Goal: Information Seeking & Learning: Compare options

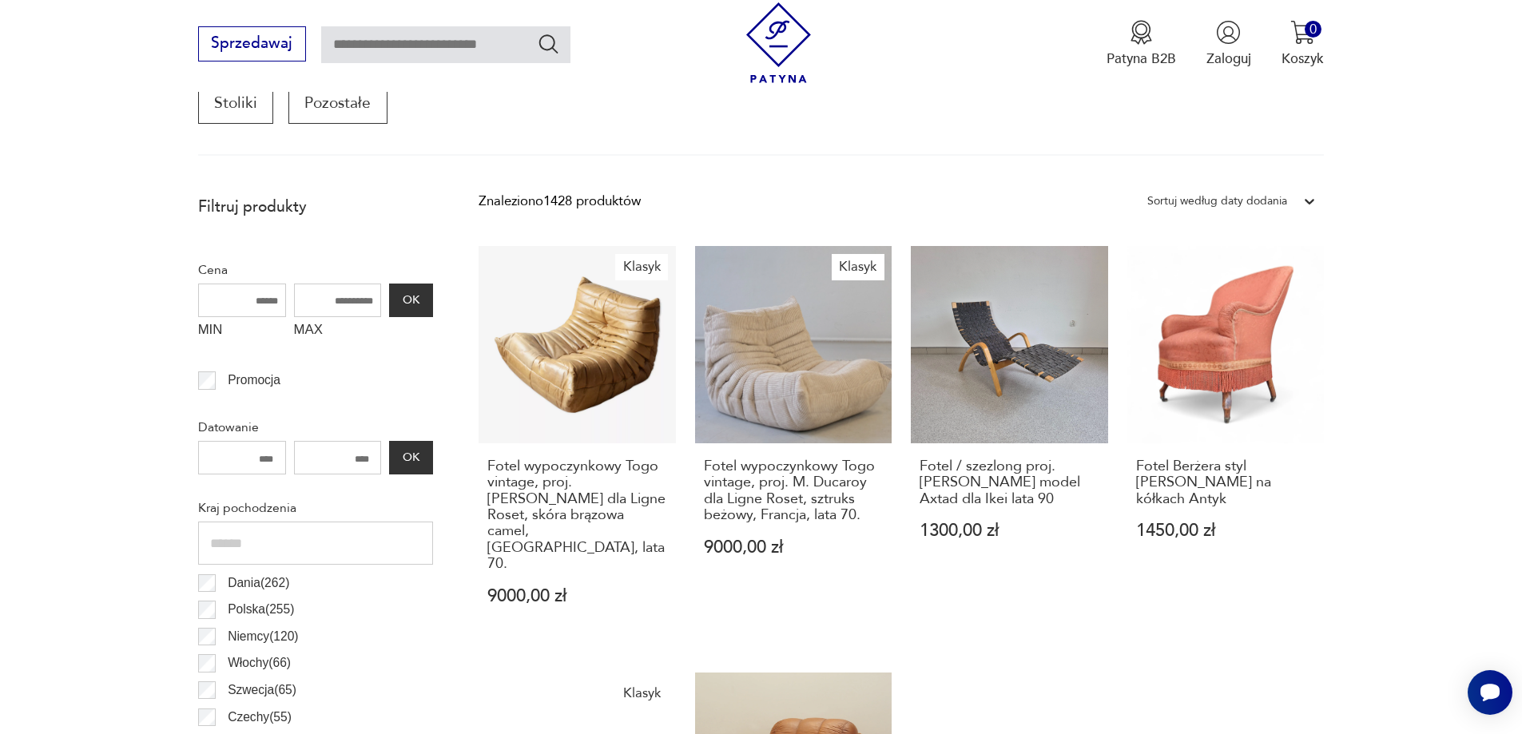
scroll to position [691, 0]
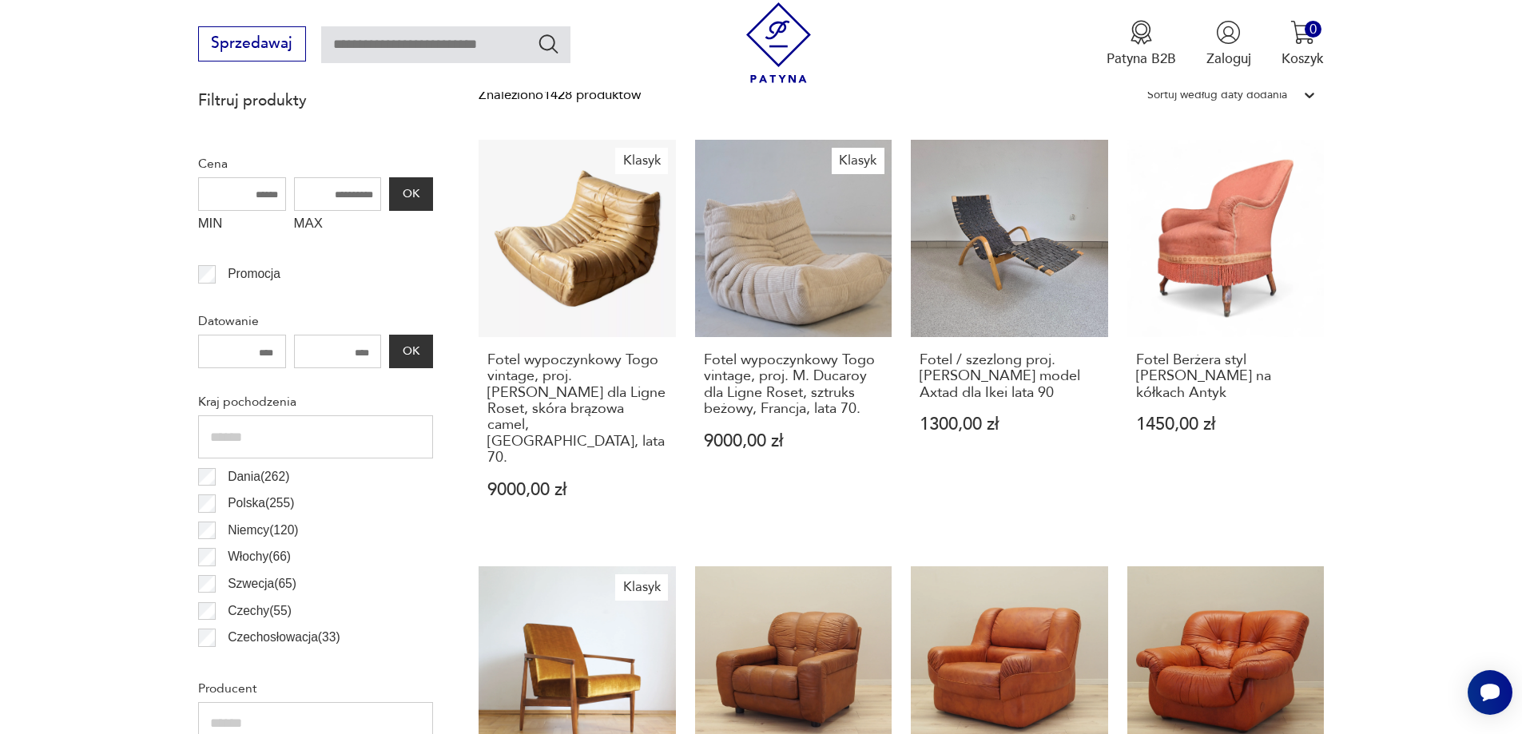
click at [340, 198] on input "MAX" at bounding box center [338, 194] width 88 height 34
type input "****"
click at [423, 196] on button "OK" at bounding box center [410, 194] width 43 height 34
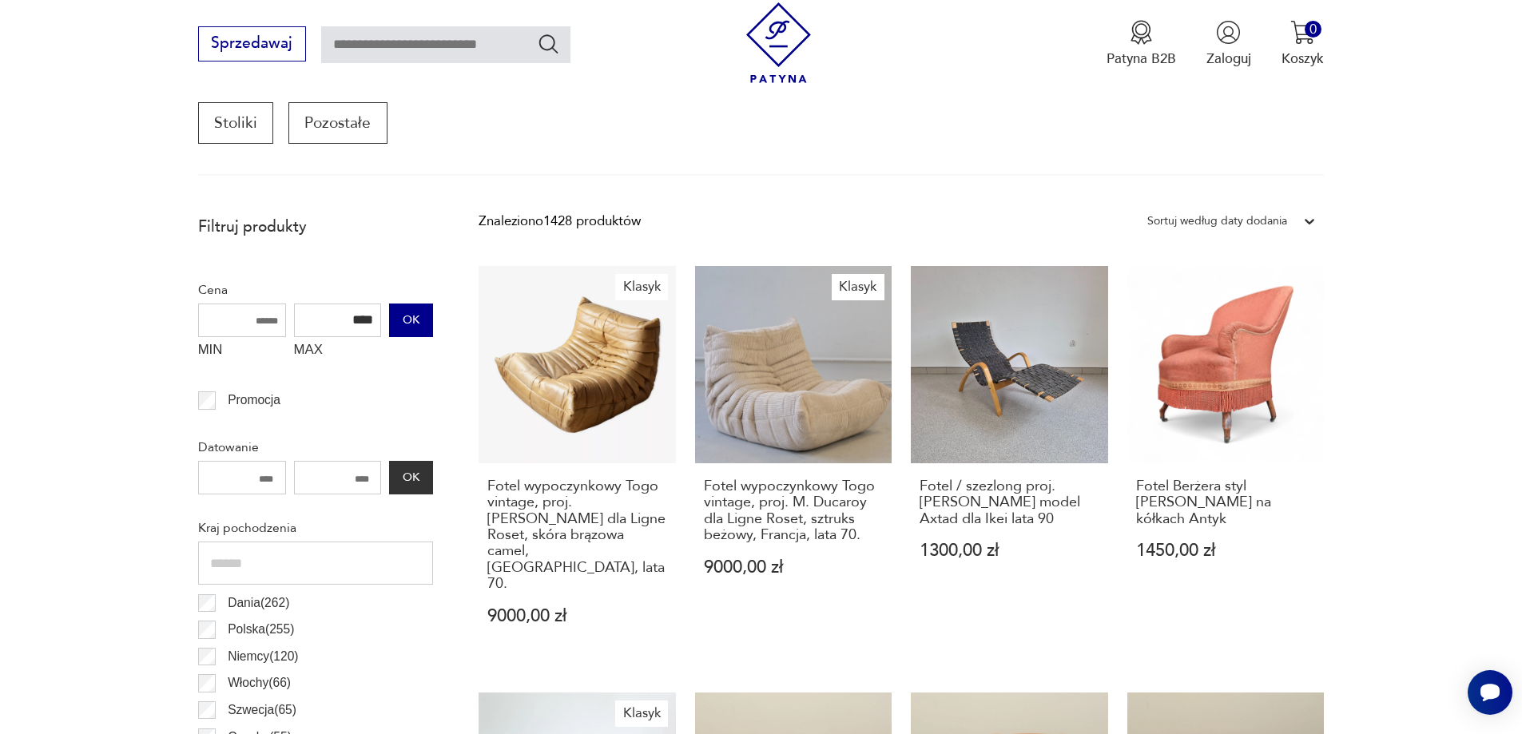
scroll to position [532, 0]
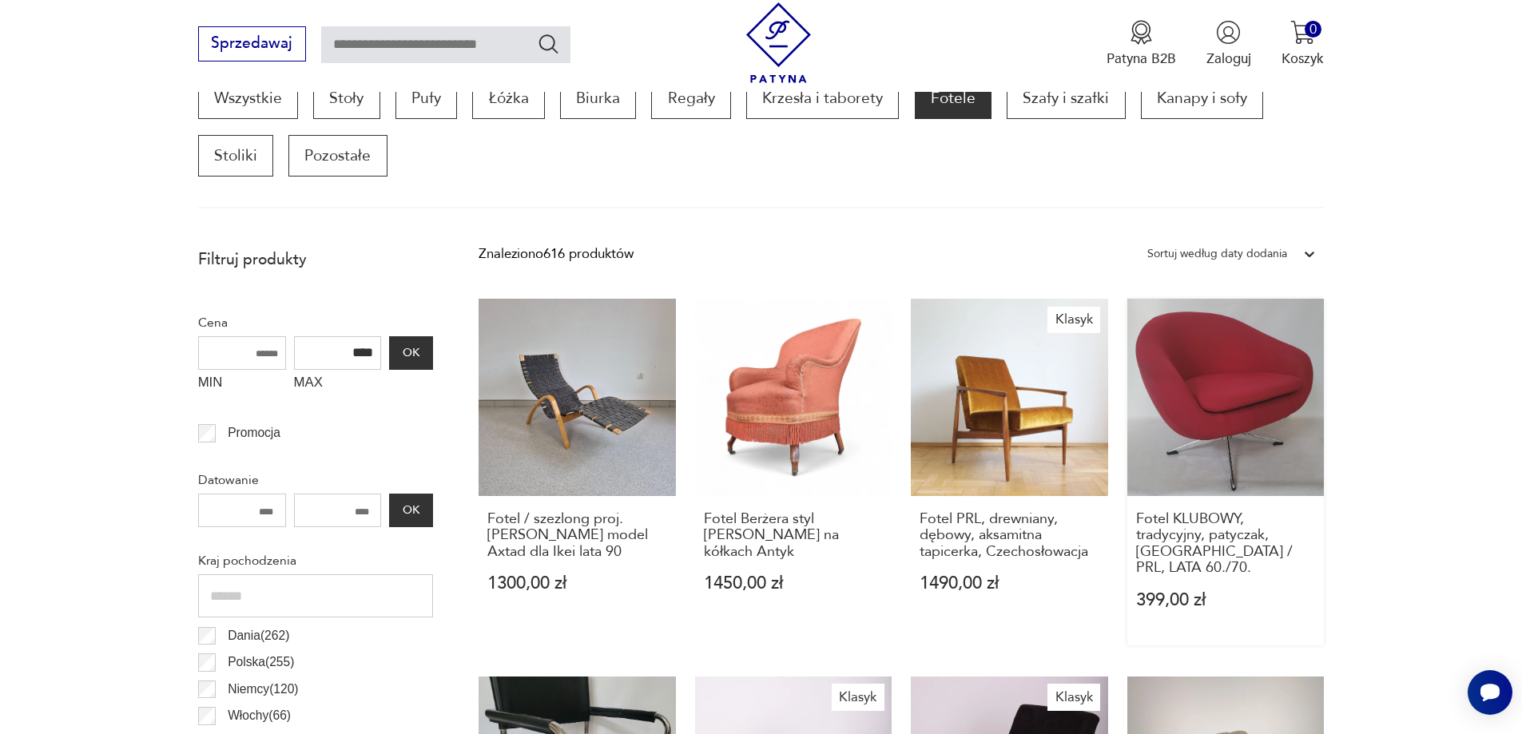
click at [1214, 455] on link "Fotel KLUBOWY, tradycyjny, patyczak, [GEOGRAPHIC_DATA] / PRL, LATA 60./70. 399,…" at bounding box center [1225, 472] width 197 height 347
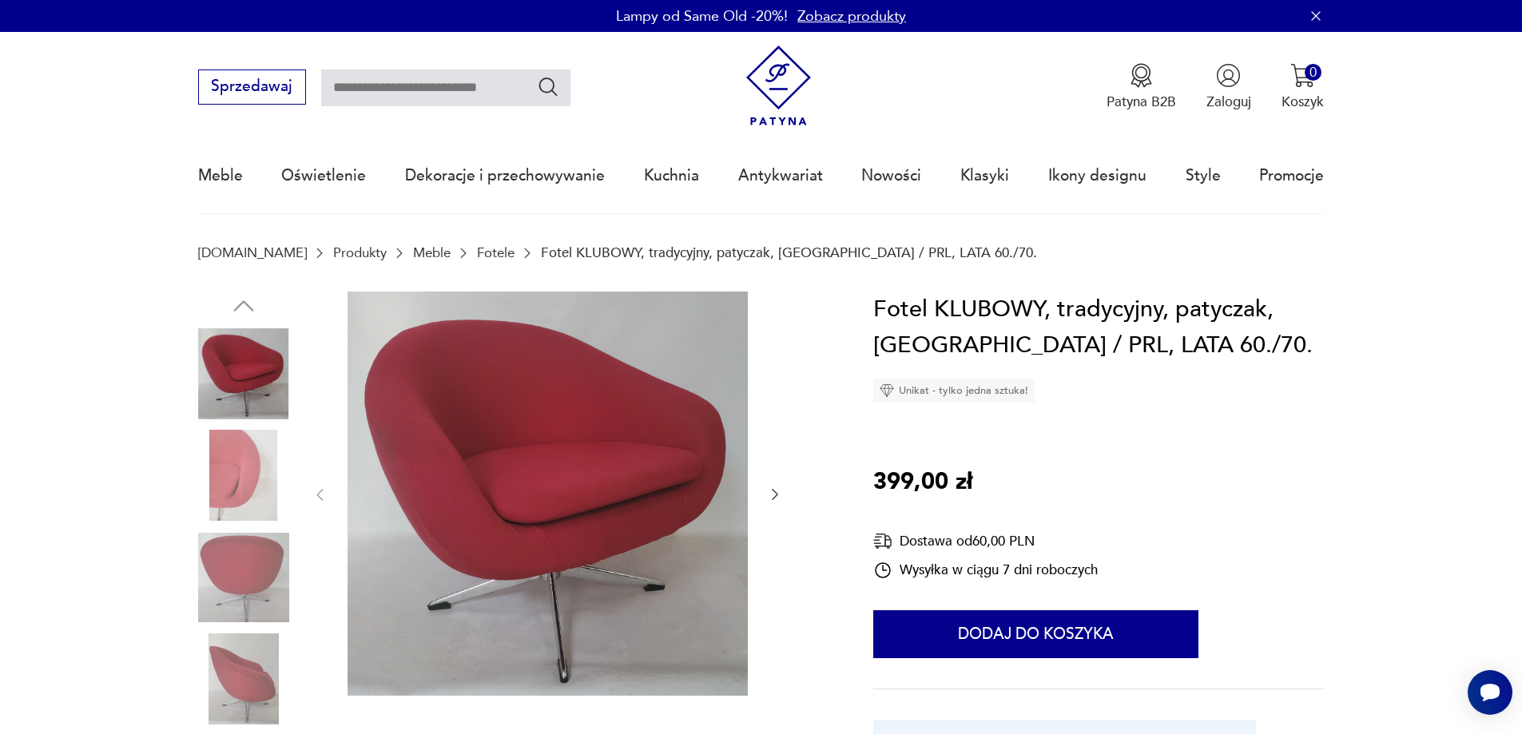
click at [252, 466] on img at bounding box center [243, 475] width 91 height 91
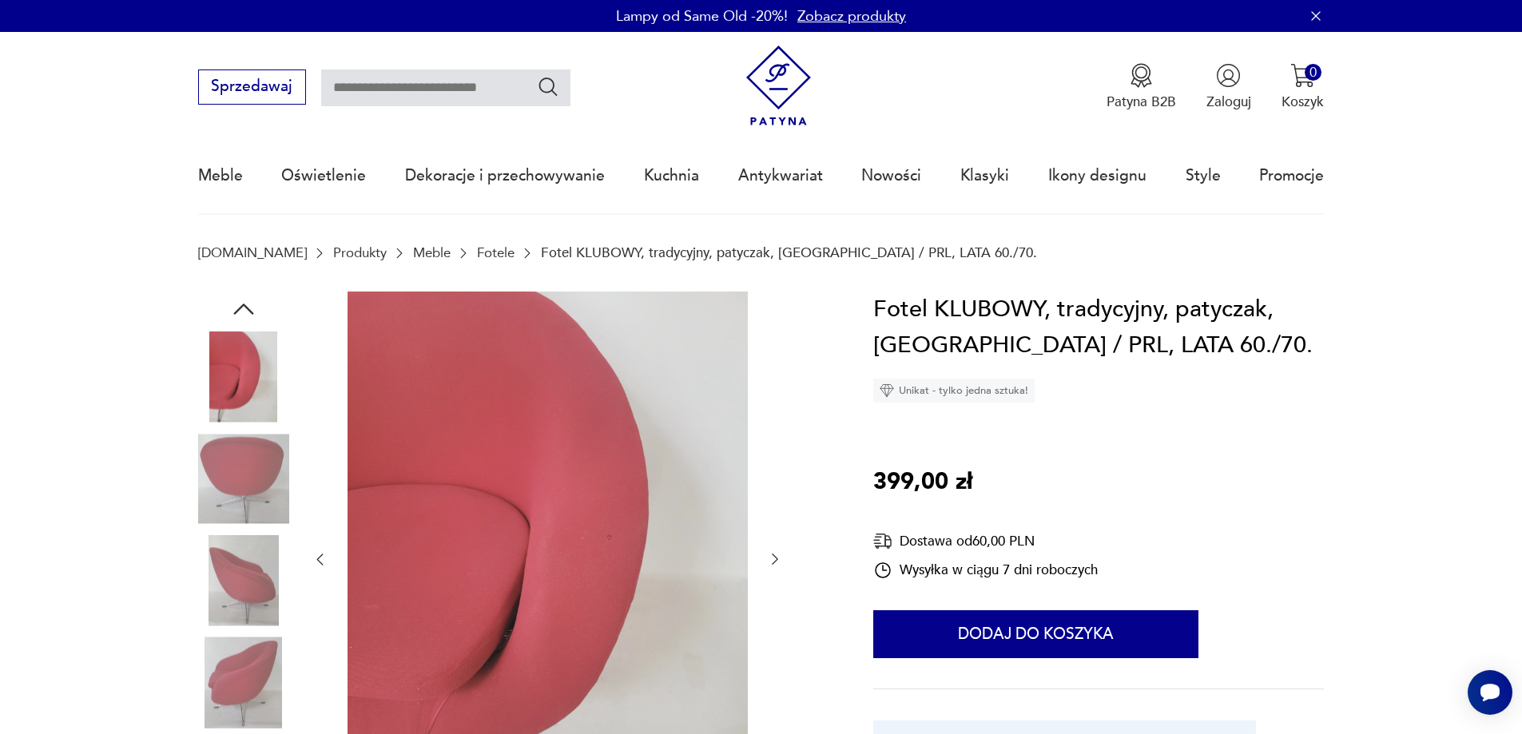
click at [226, 524] on img at bounding box center [243, 478] width 91 height 91
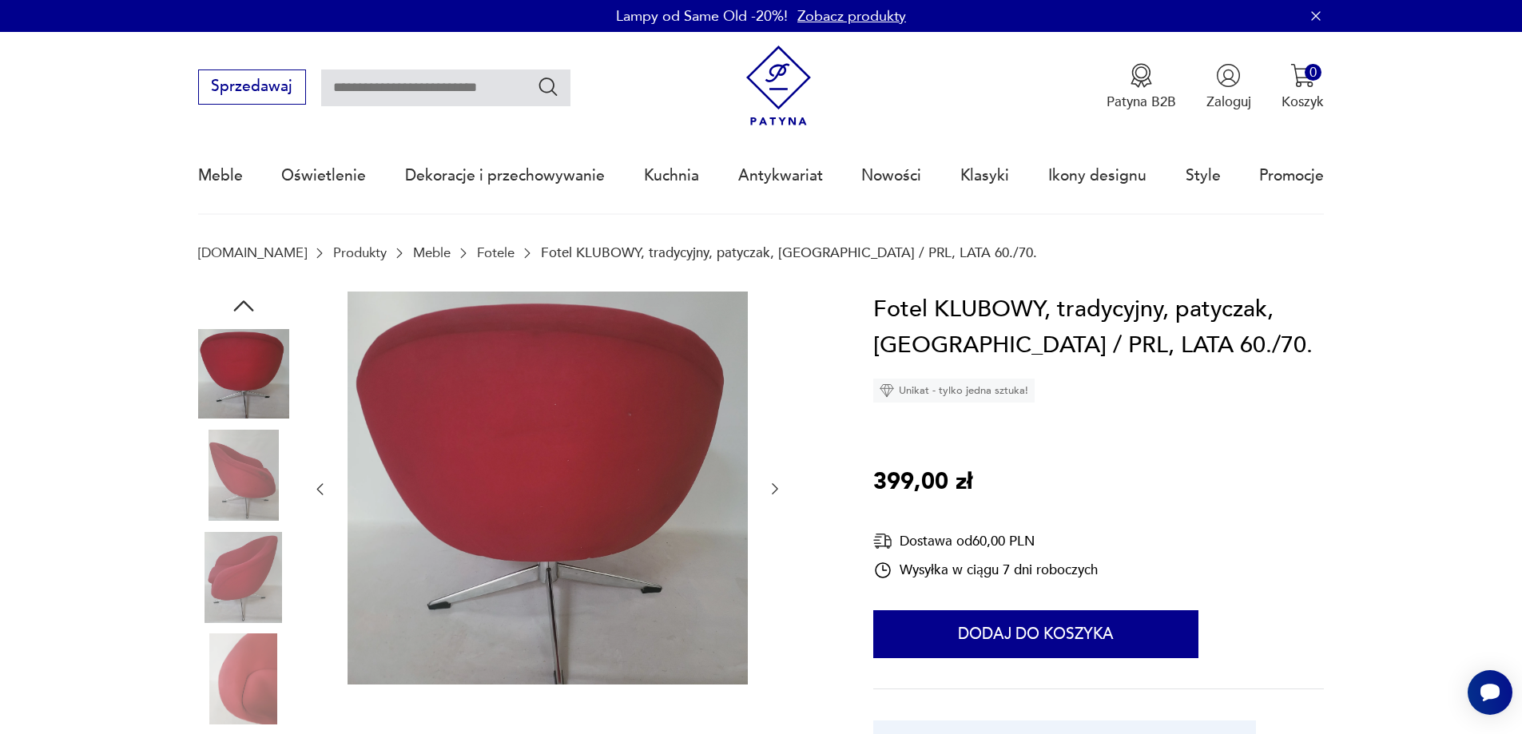
click at [212, 586] on img at bounding box center [243, 577] width 91 height 91
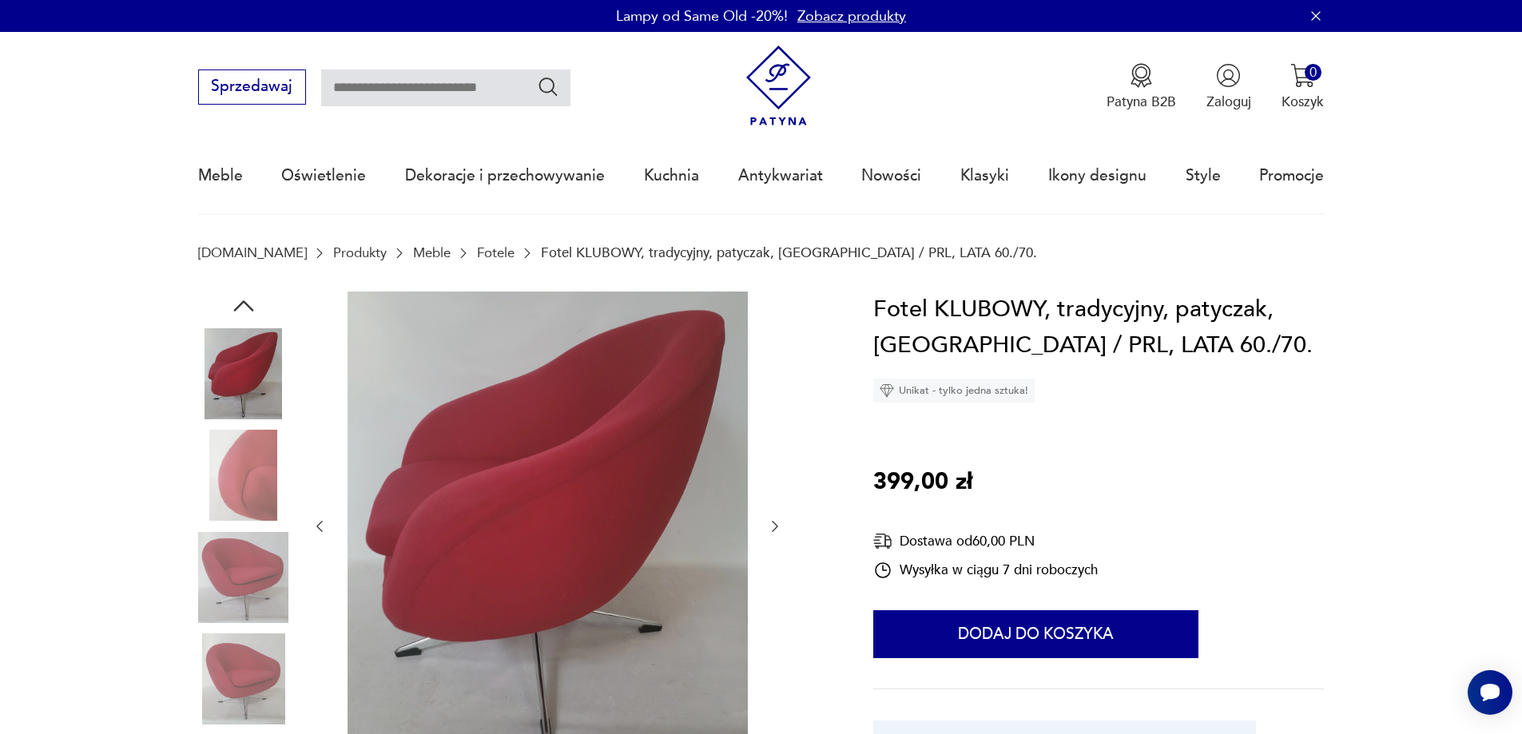
click at [232, 588] on img at bounding box center [243, 577] width 91 height 91
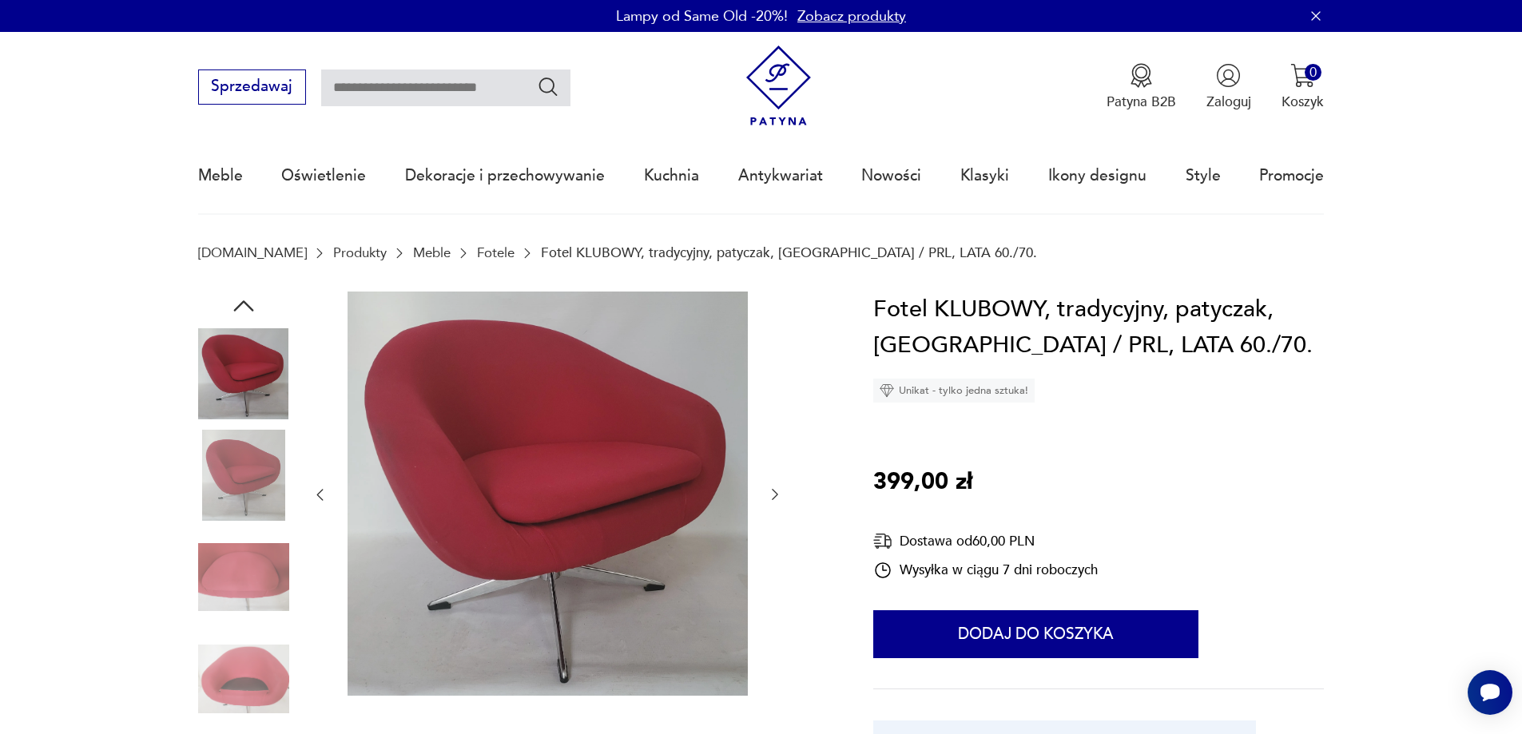
click at [235, 665] on img at bounding box center [243, 678] width 91 height 91
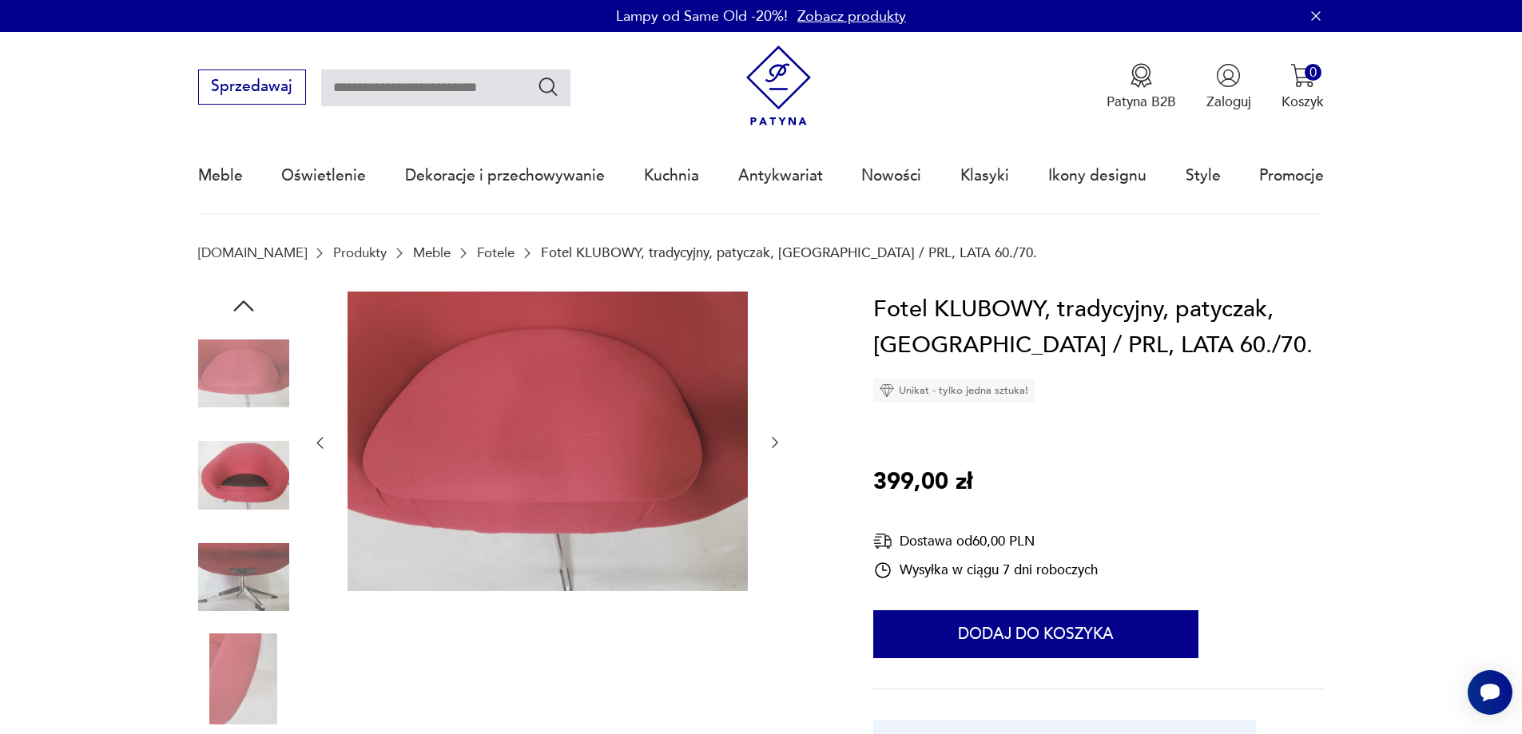
click at [240, 696] on img at bounding box center [243, 678] width 91 height 91
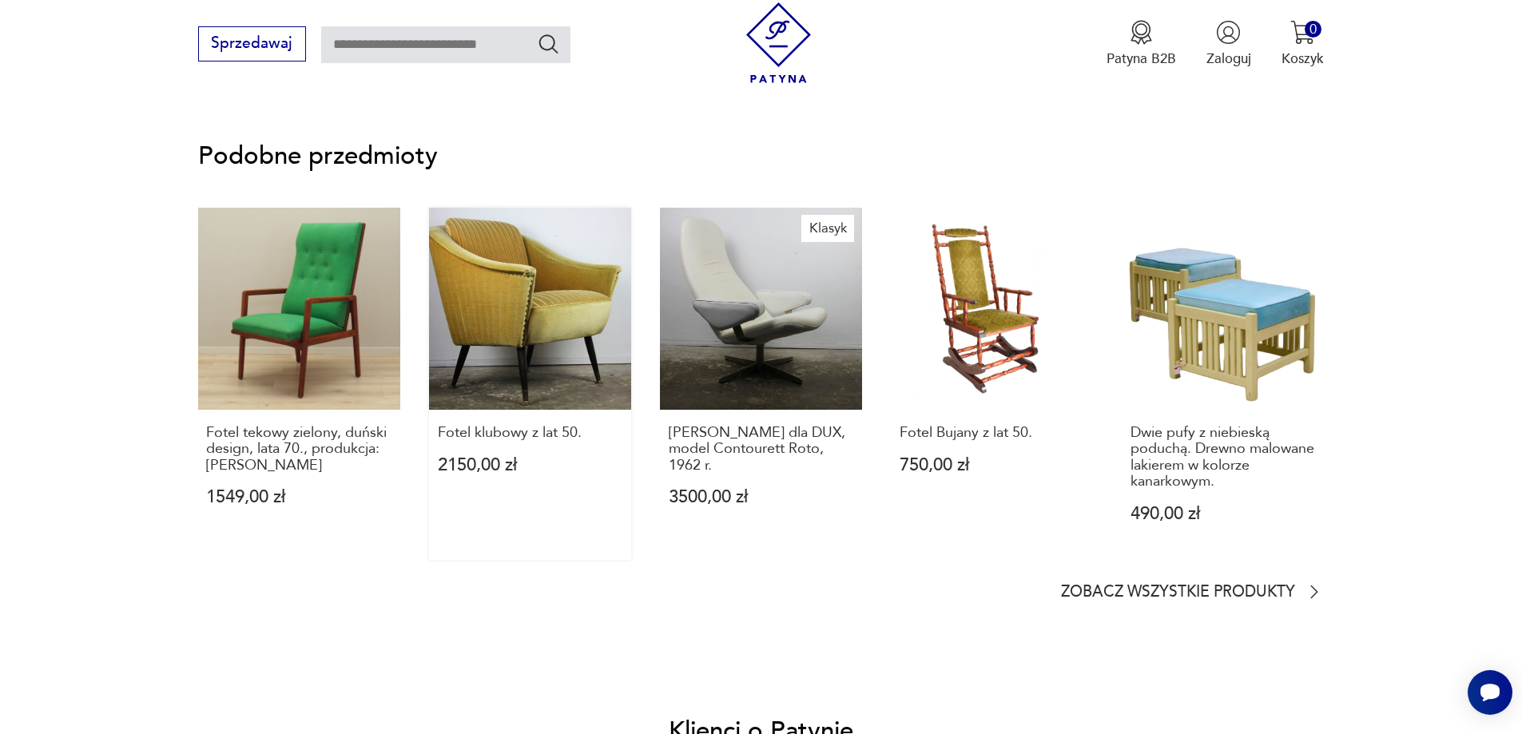
scroll to position [1198, 0]
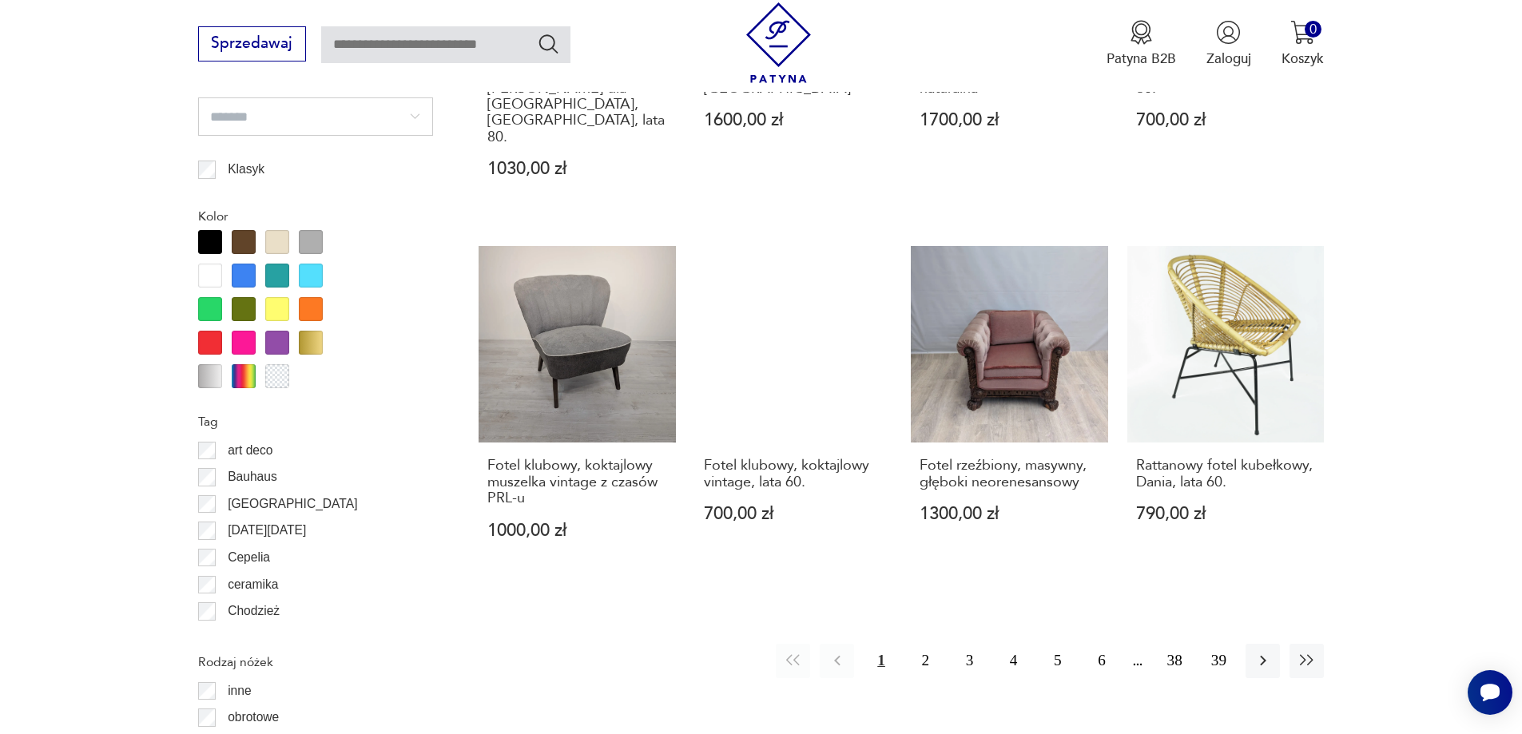
scroll to position [1890, 0]
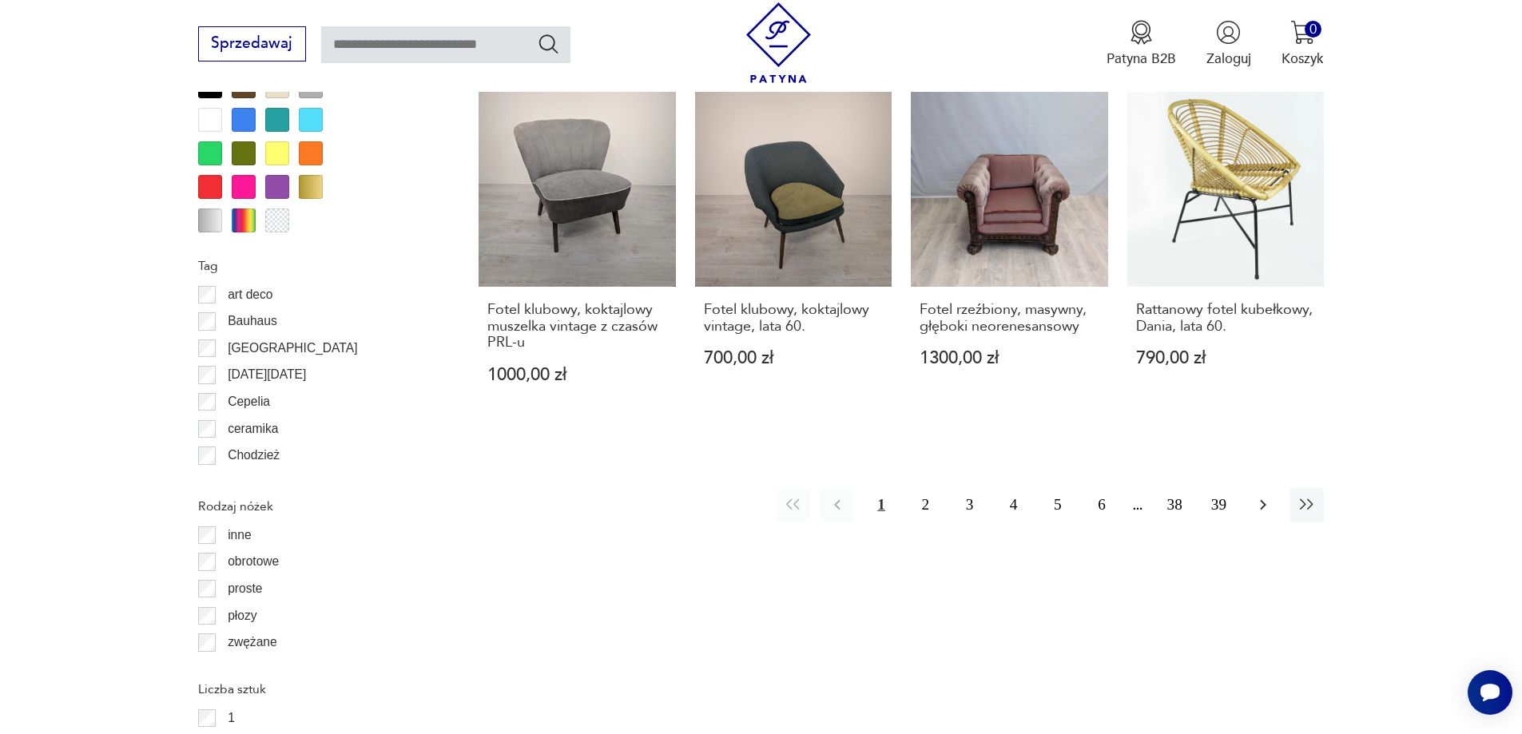
click at [1255, 495] on icon "button" at bounding box center [1262, 504] width 19 height 19
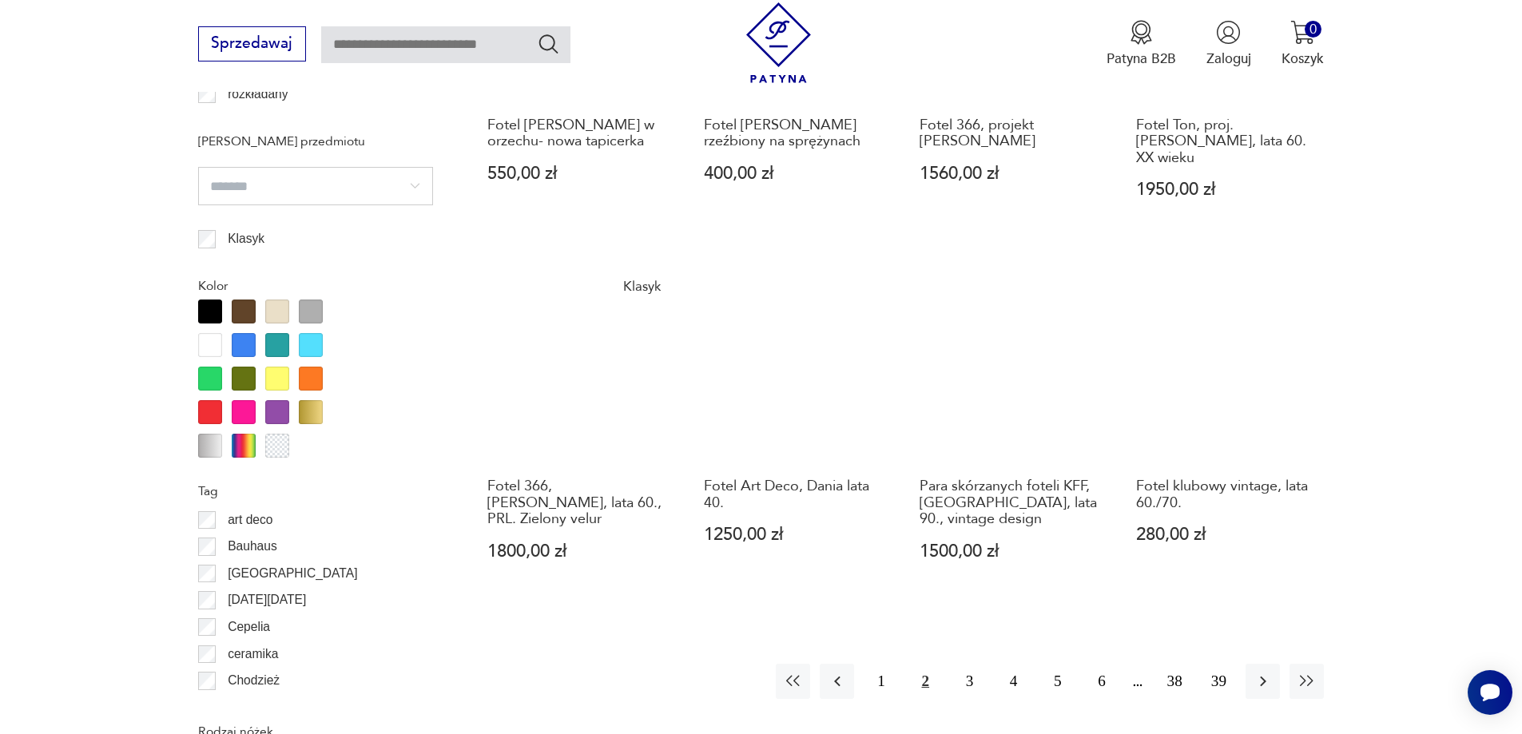
scroll to position [1730, 0]
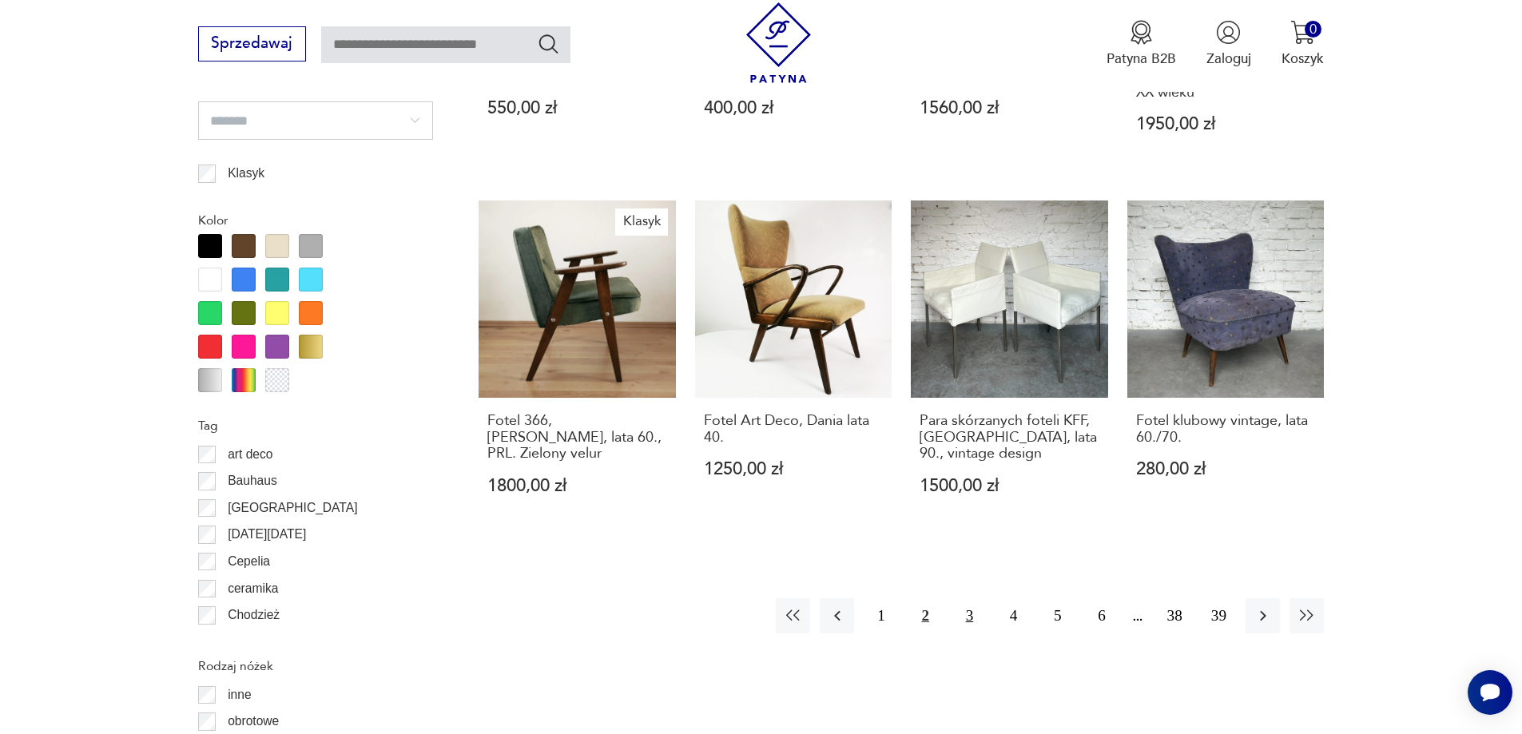
click at [969, 598] on button "3" at bounding box center [969, 615] width 34 height 34
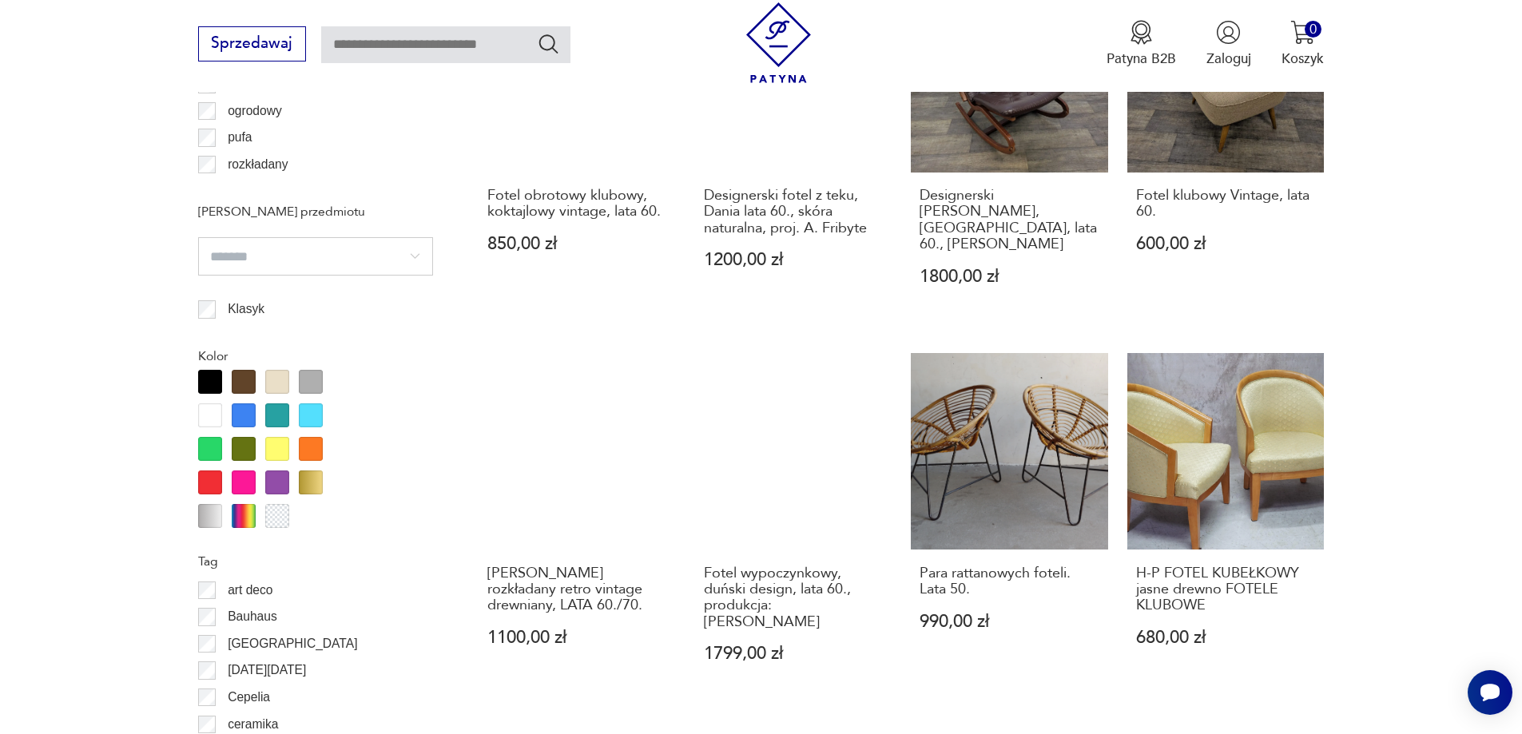
scroll to position [1730, 0]
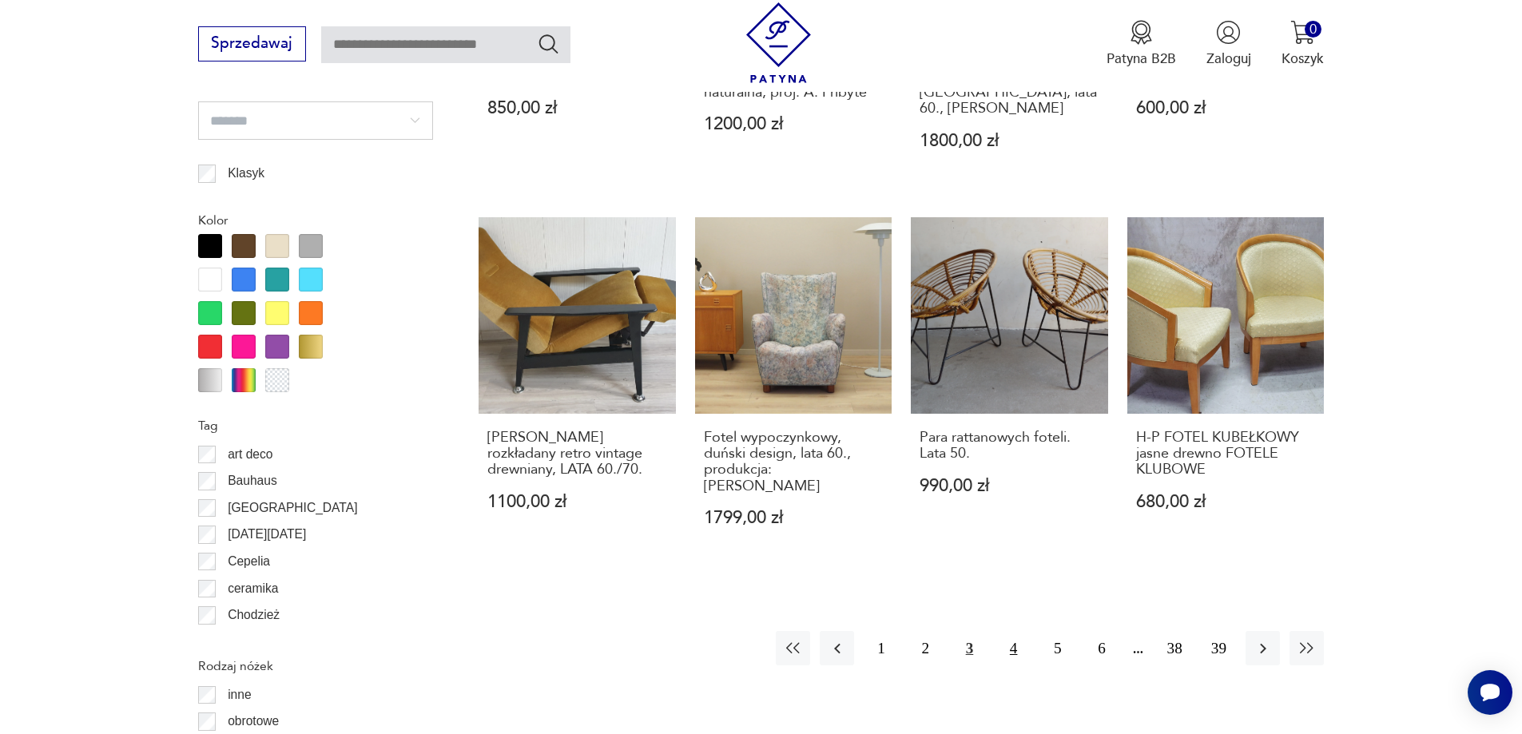
click at [1014, 631] on button "4" at bounding box center [1013, 648] width 34 height 34
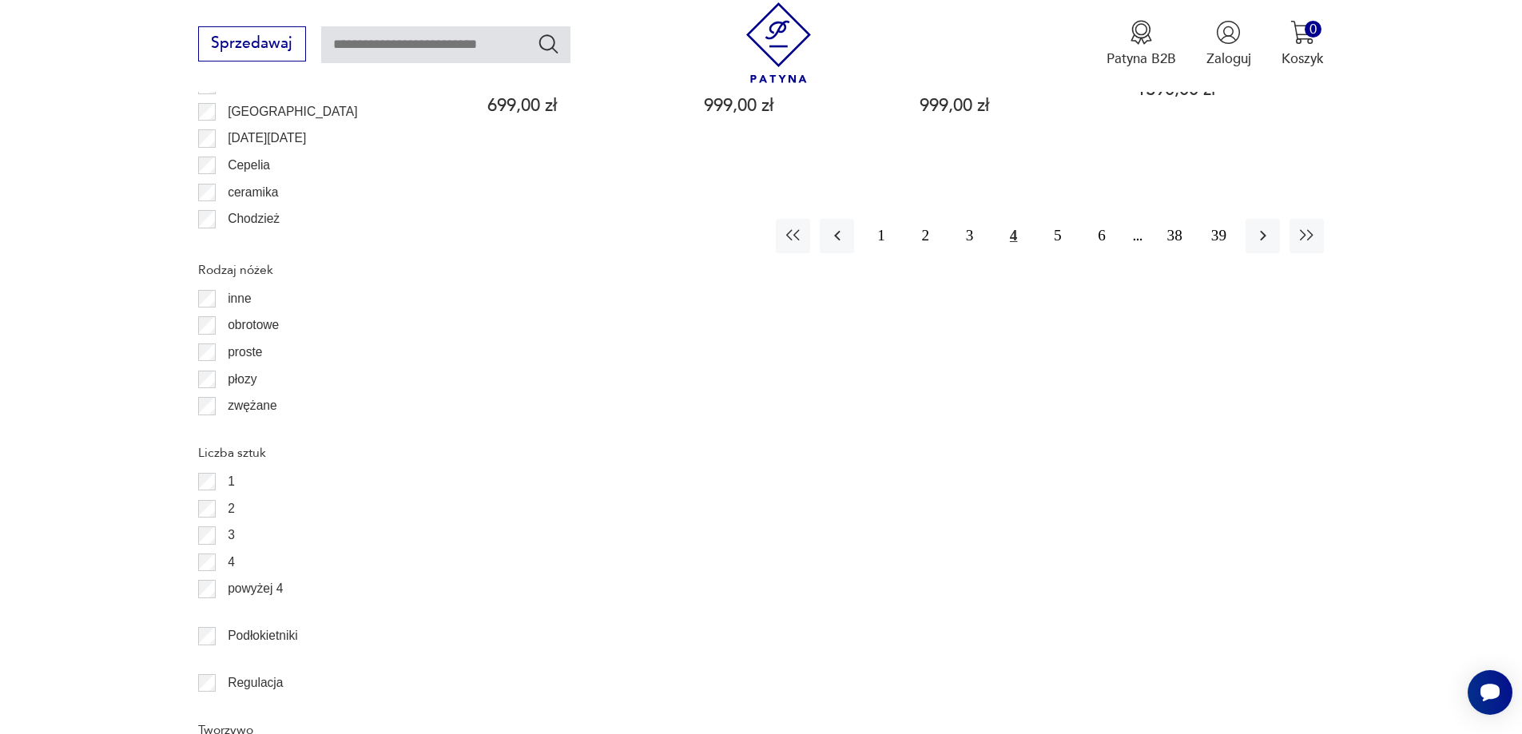
scroll to position [2130, 0]
click at [1060, 218] on button "5" at bounding box center [1057, 233] width 34 height 34
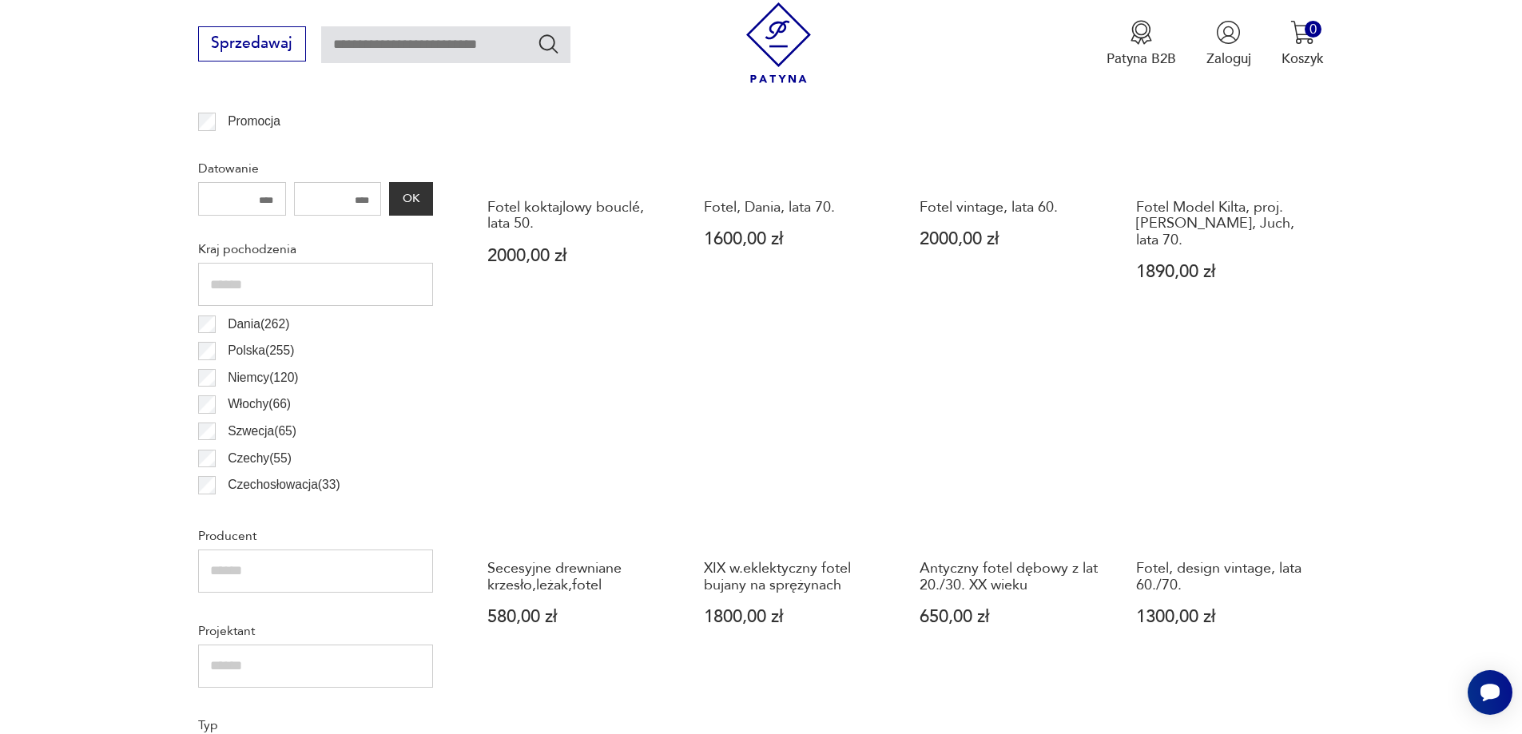
scroll to position [931, 0]
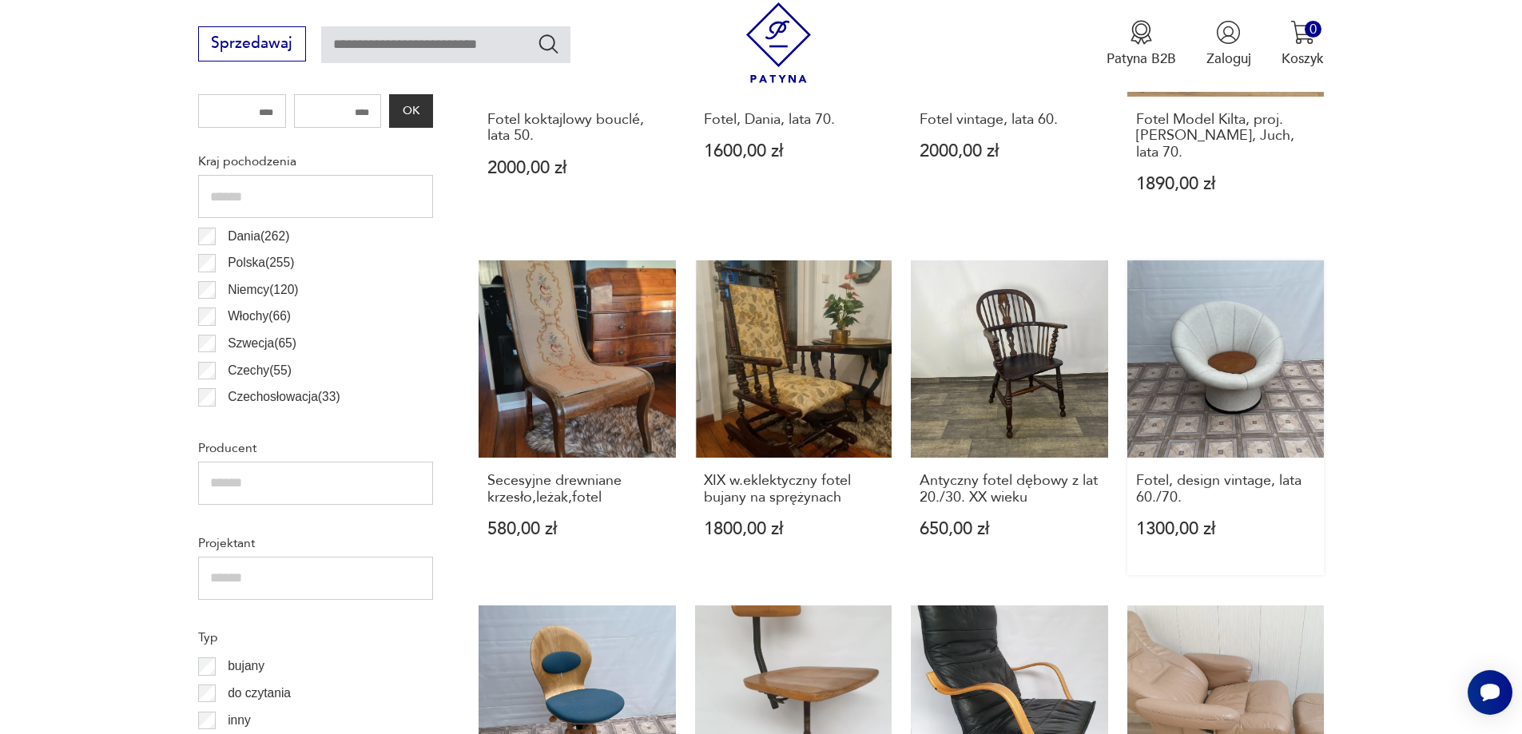
click at [1211, 368] on link "Fotel, design vintage, lata 60./70. 1300,00 zł" at bounding box center [1225, 417] width 197 height 315
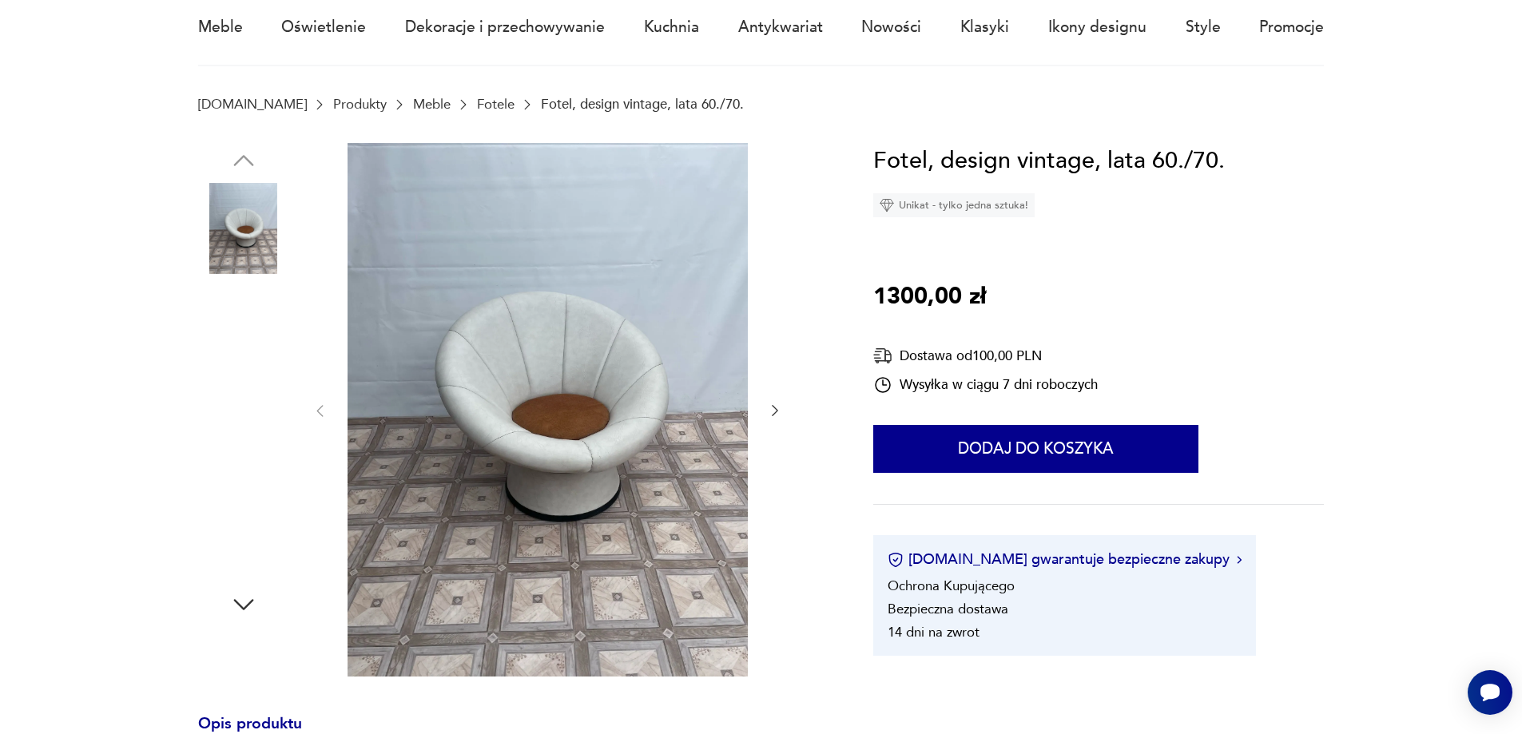
scroll to position [160, 0]
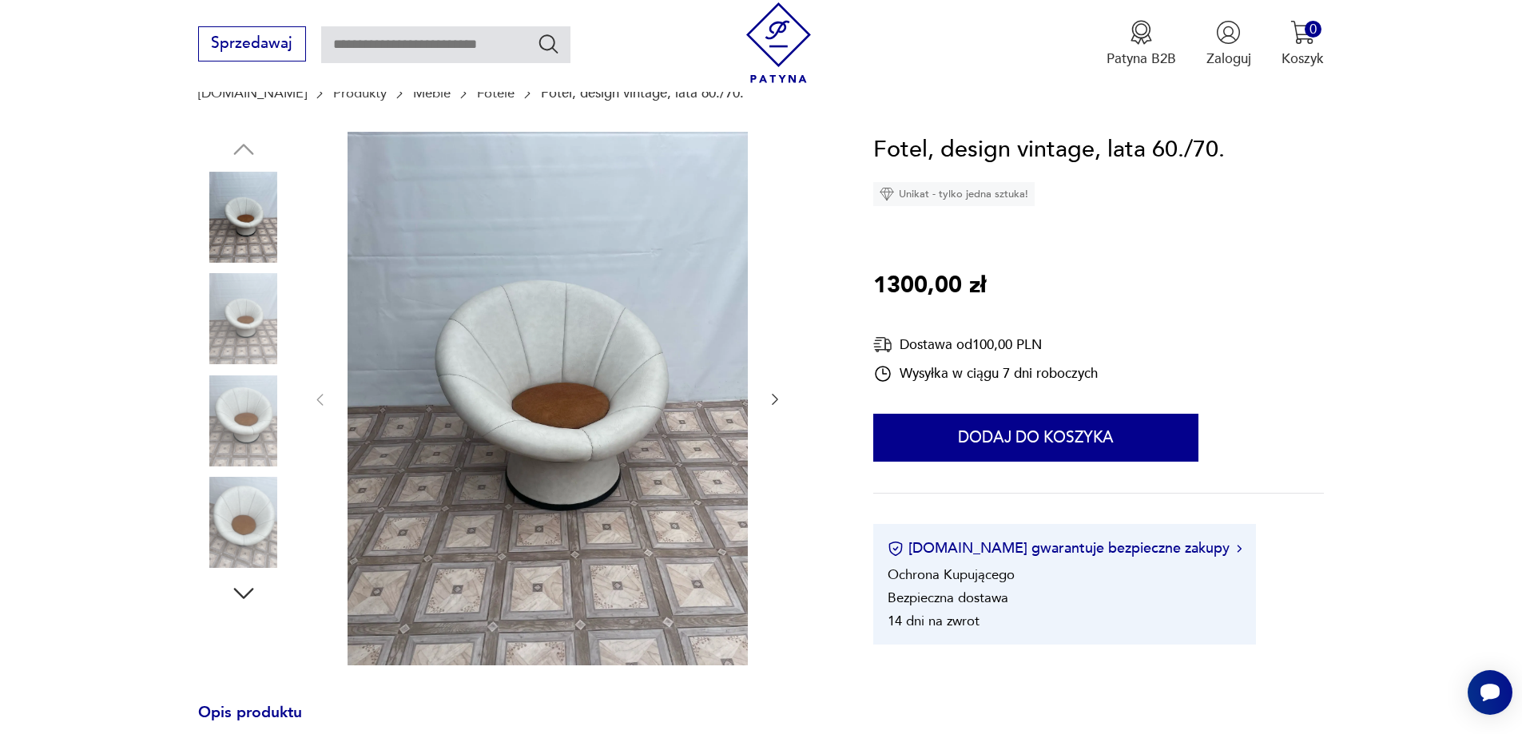
click at [242, 424] on img at bounding box center [243, 420] width 91 height 91
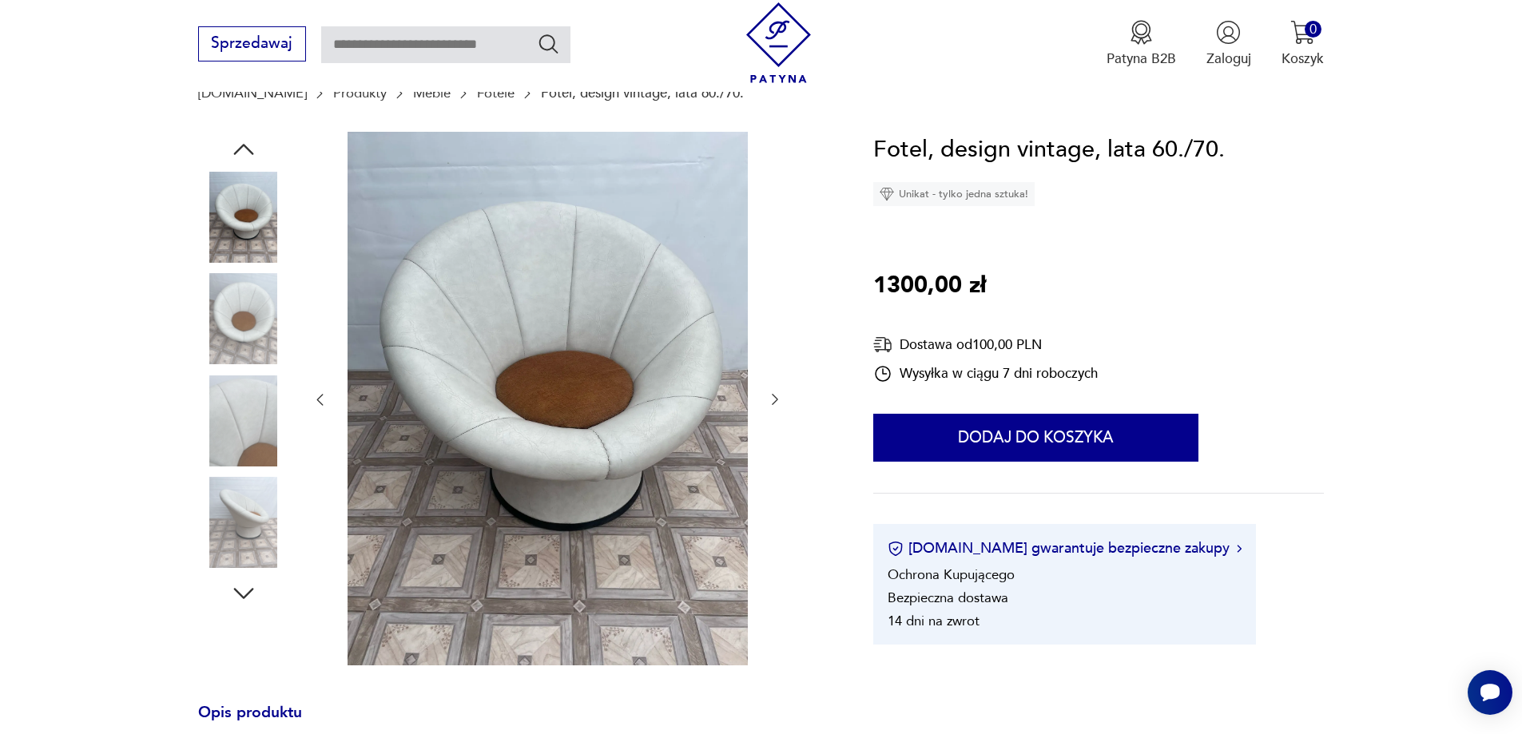
click at [774, 395] on icon "button" at bounding box center [775, 399] width 16 height 16
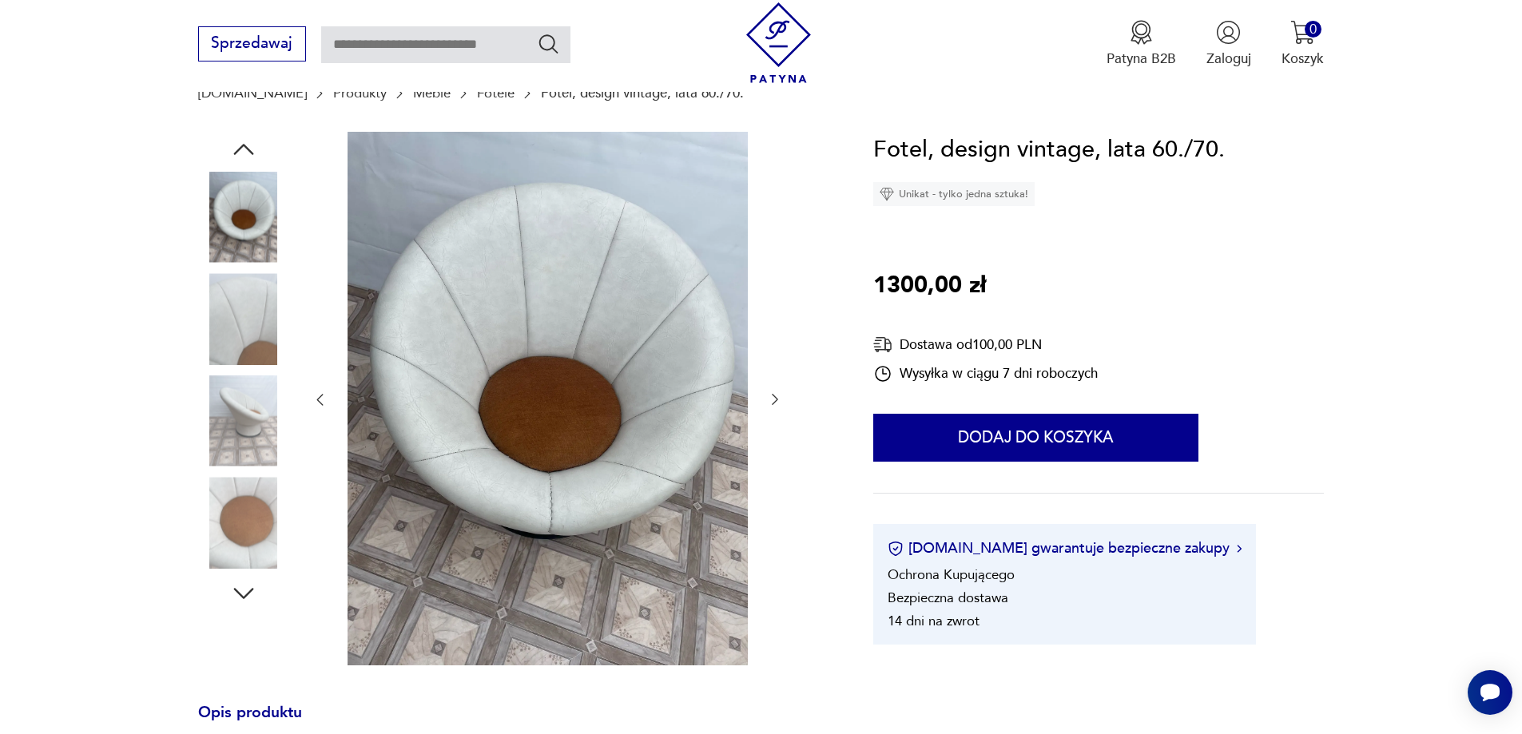
click at [774, 395] on icon "button" at bounding box center [775, 399] width 16 height 16
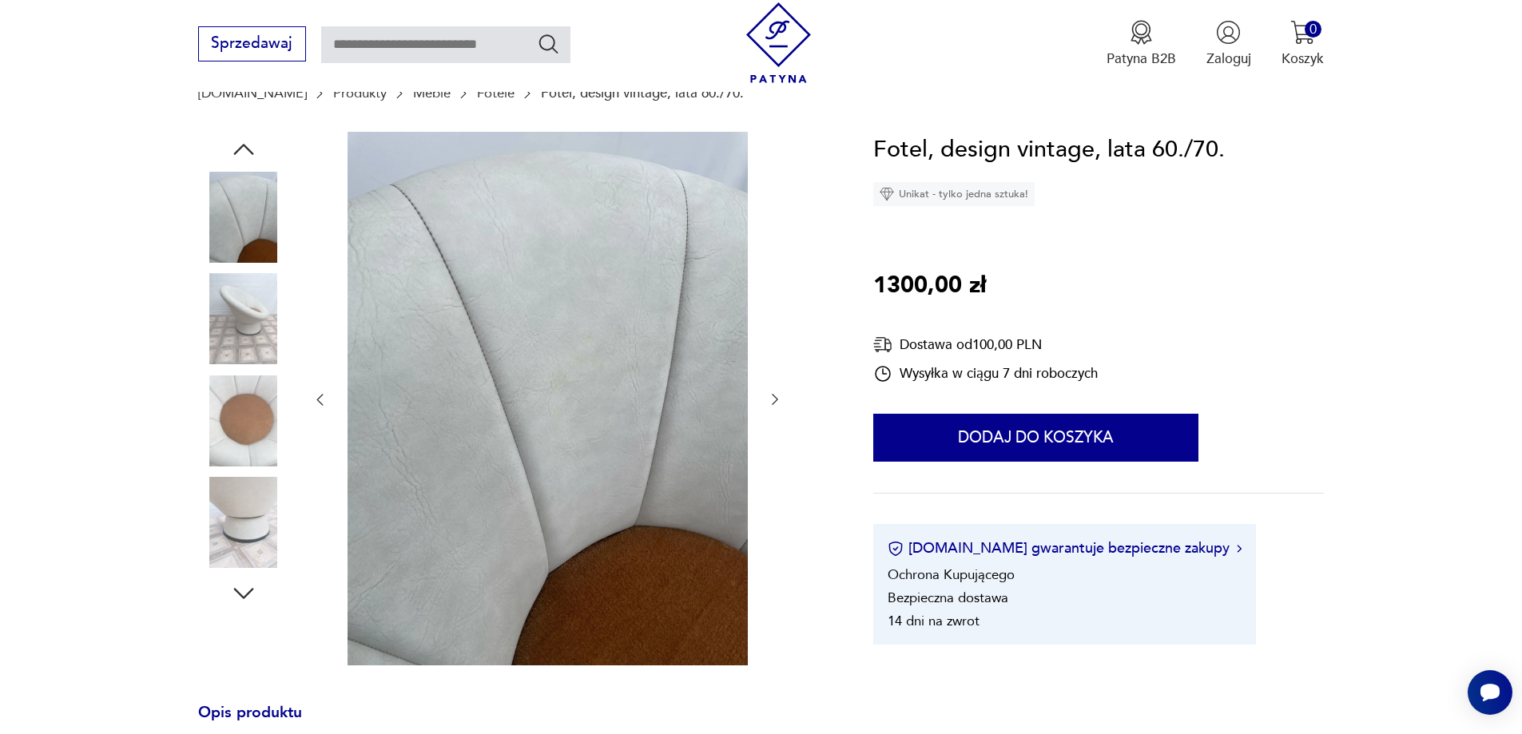
click at [774, 395] on icon "button" at bounding box center [775, 399] width 16 height 16
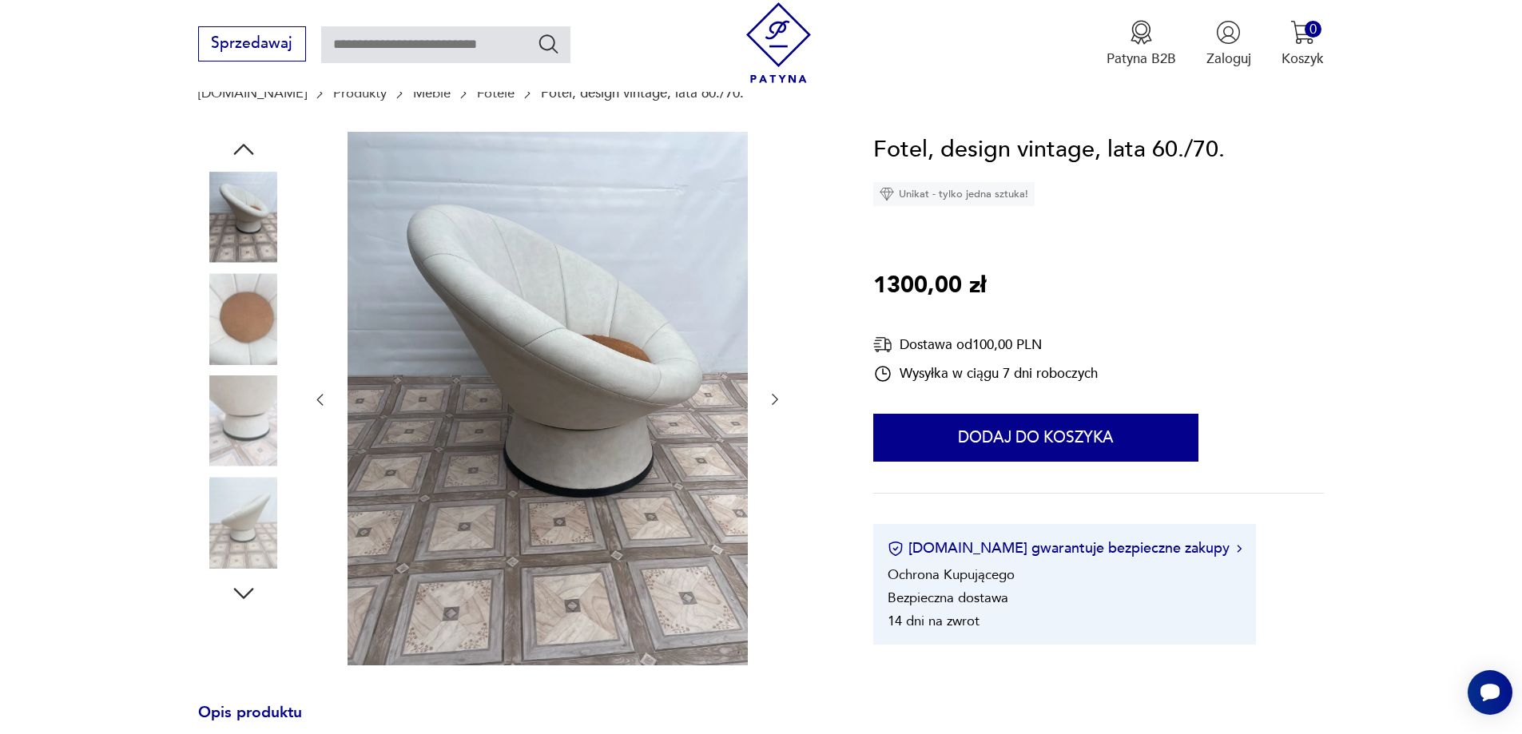
click at [774, 395] on icon "button" at bounding box center [775, 399] width 16 height 16
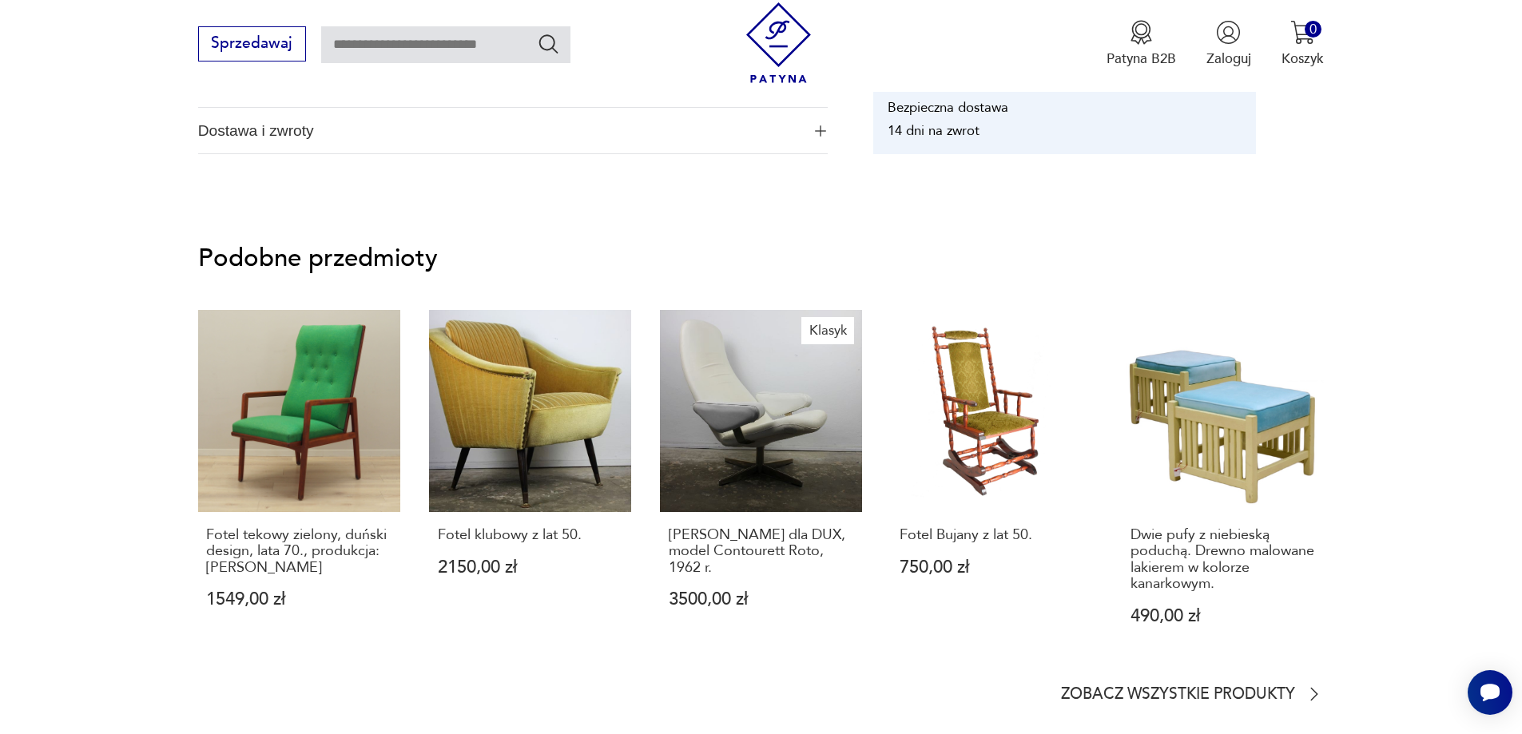
scroll to position [1438, 0]
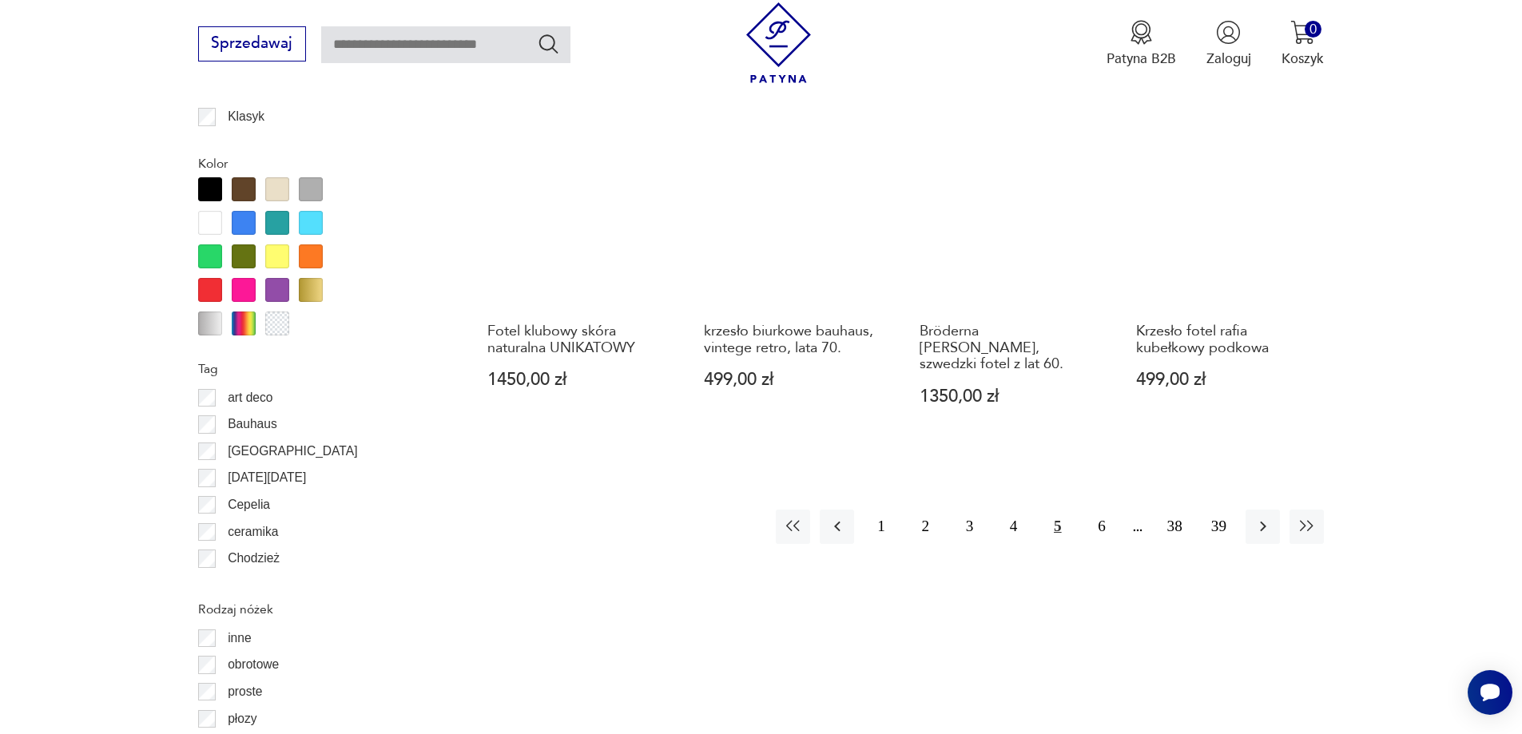
scroll to position [1810, 0]
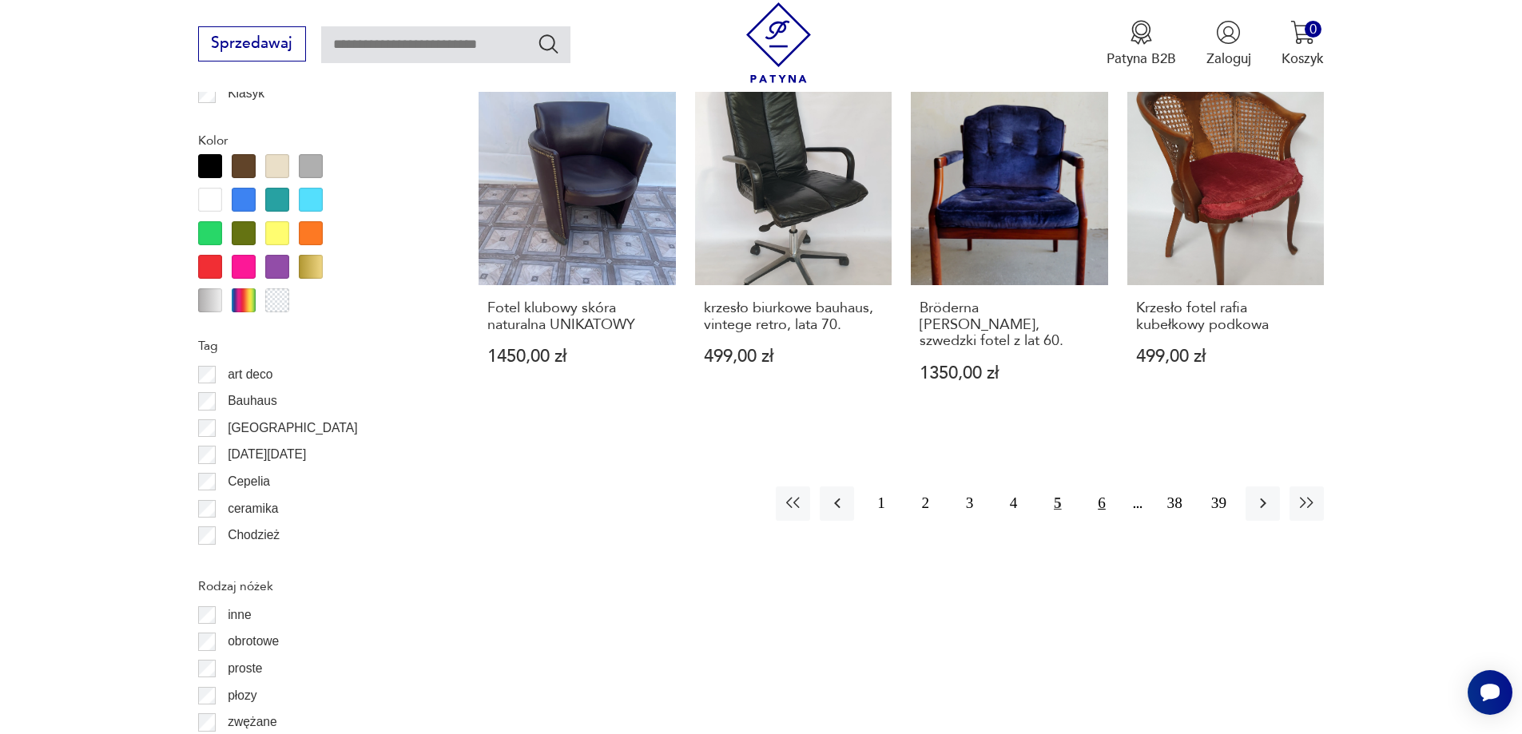
click at [1106, 487] on button "6" at bounding box center [1101, 504] width 34 height 34
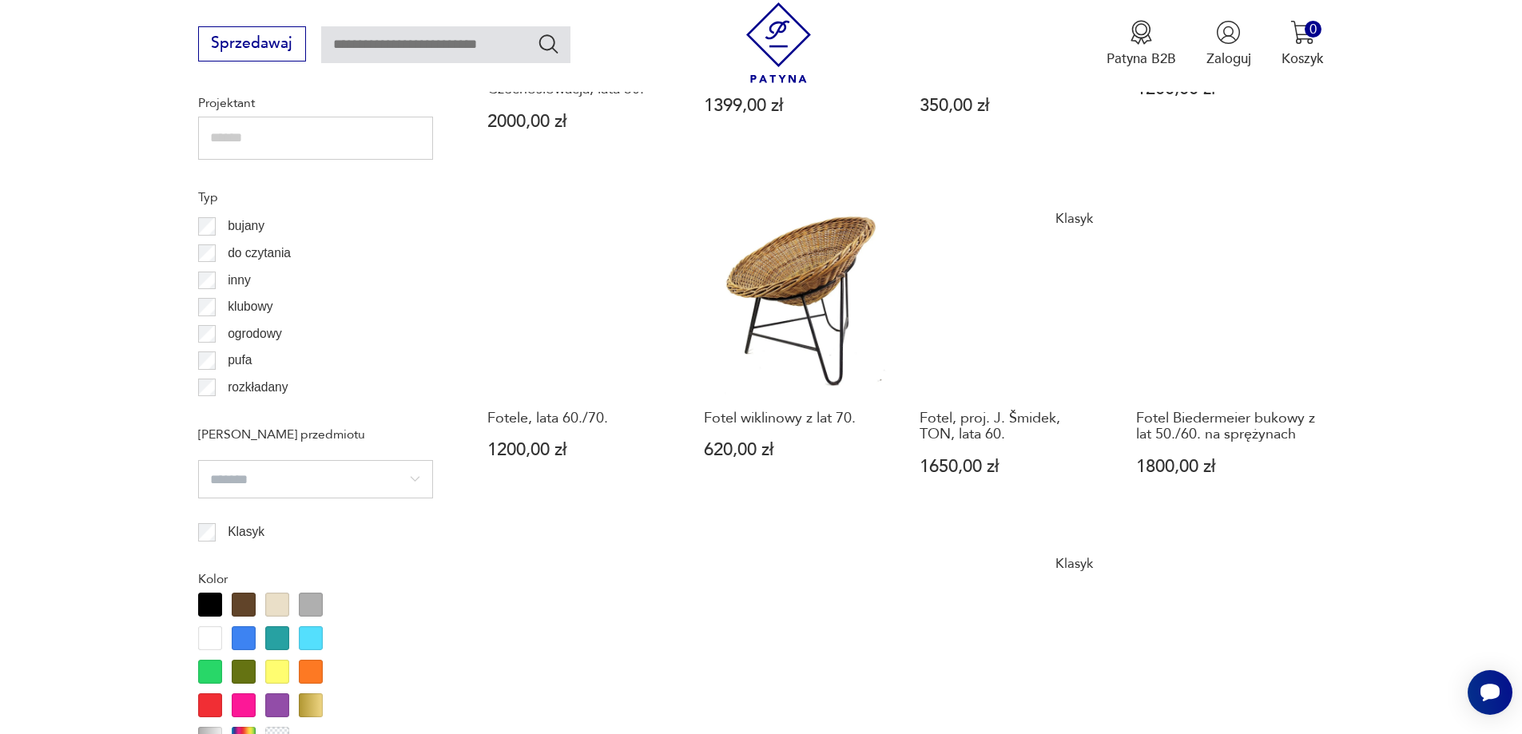
scroll to position [1650, 0]
